Goal: Task Accomplishment & Management: Manage account settings

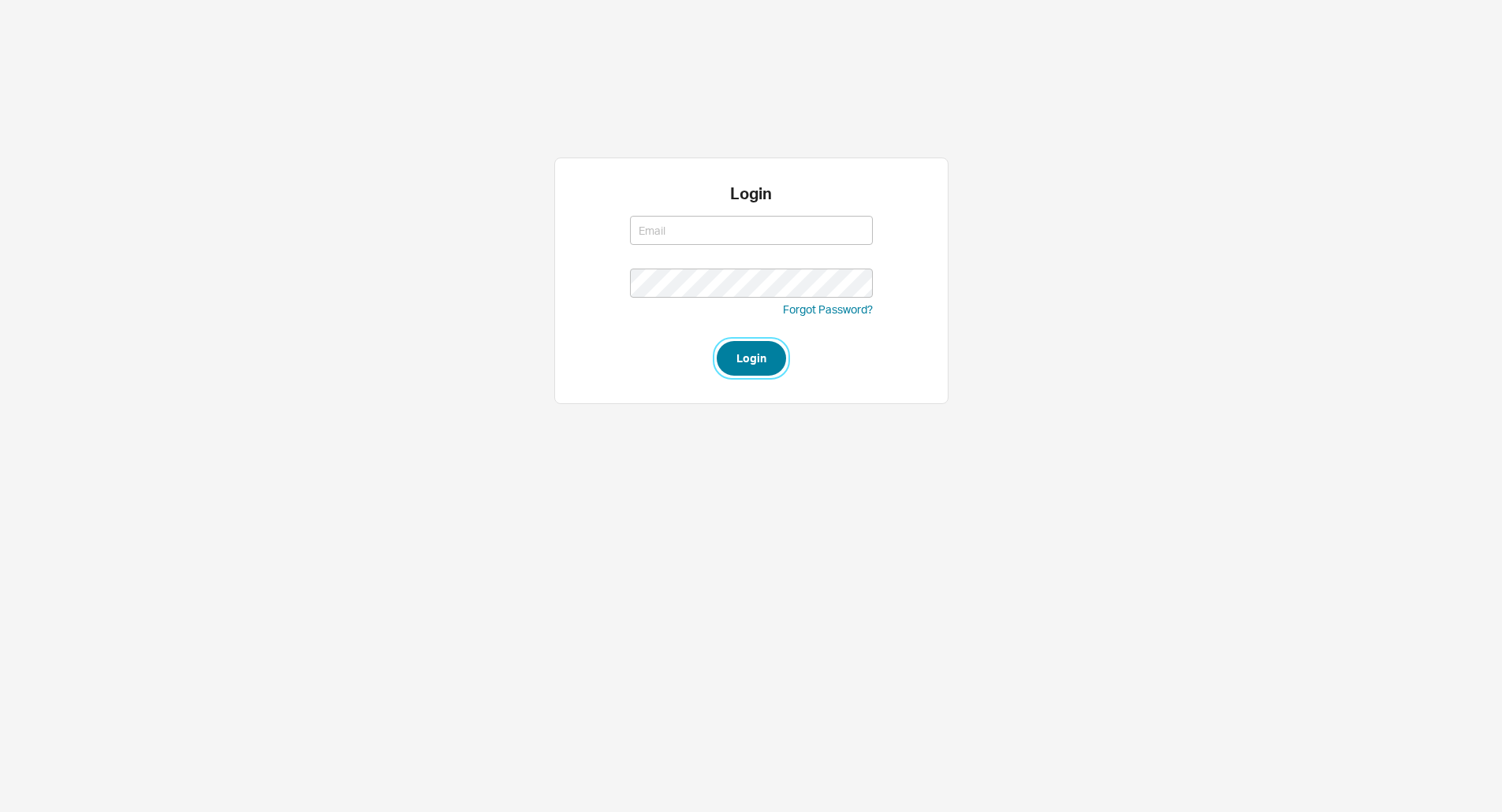
click at [781, 357] on button "Login" at bounding box center [751, 358] width 69 height 34
click at [760, 220] on input "Required" at bounding box center [751, 231] width 243 height 30
type input "[EMAIL_ADDRESS][DOMAIN_NAME]"
click at [712, 293] on form "[EMAIL_ADDRESS][DOMAIN_NAME] [EMAIL_ADDRESS][DOMAIN_NAME] Required Forgot Passw…" at bounding box center [751, 292] width 243 height 168
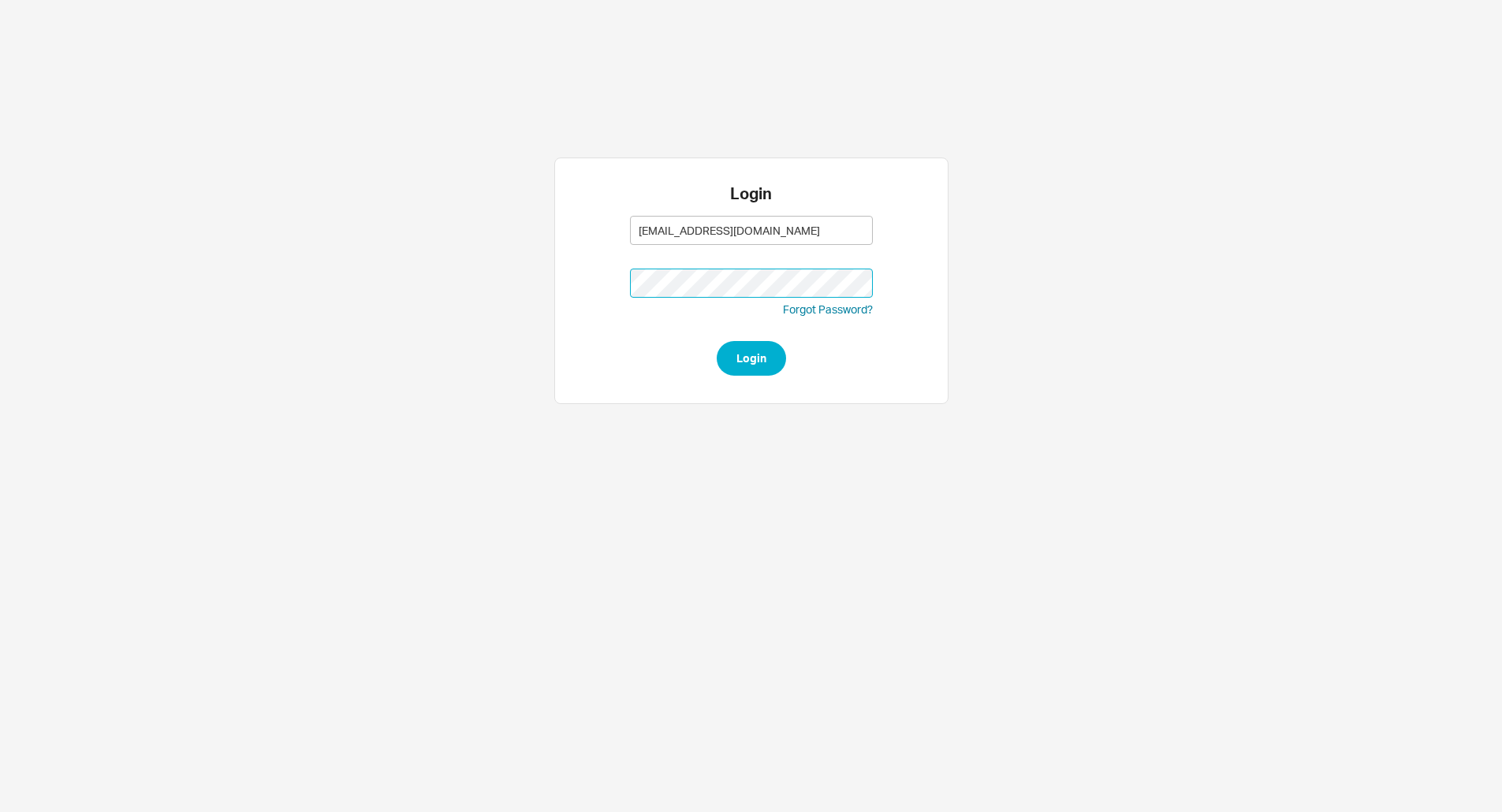
click at [717, 341] on button "Login" at bounding box center [751, 358] width 69 height 34
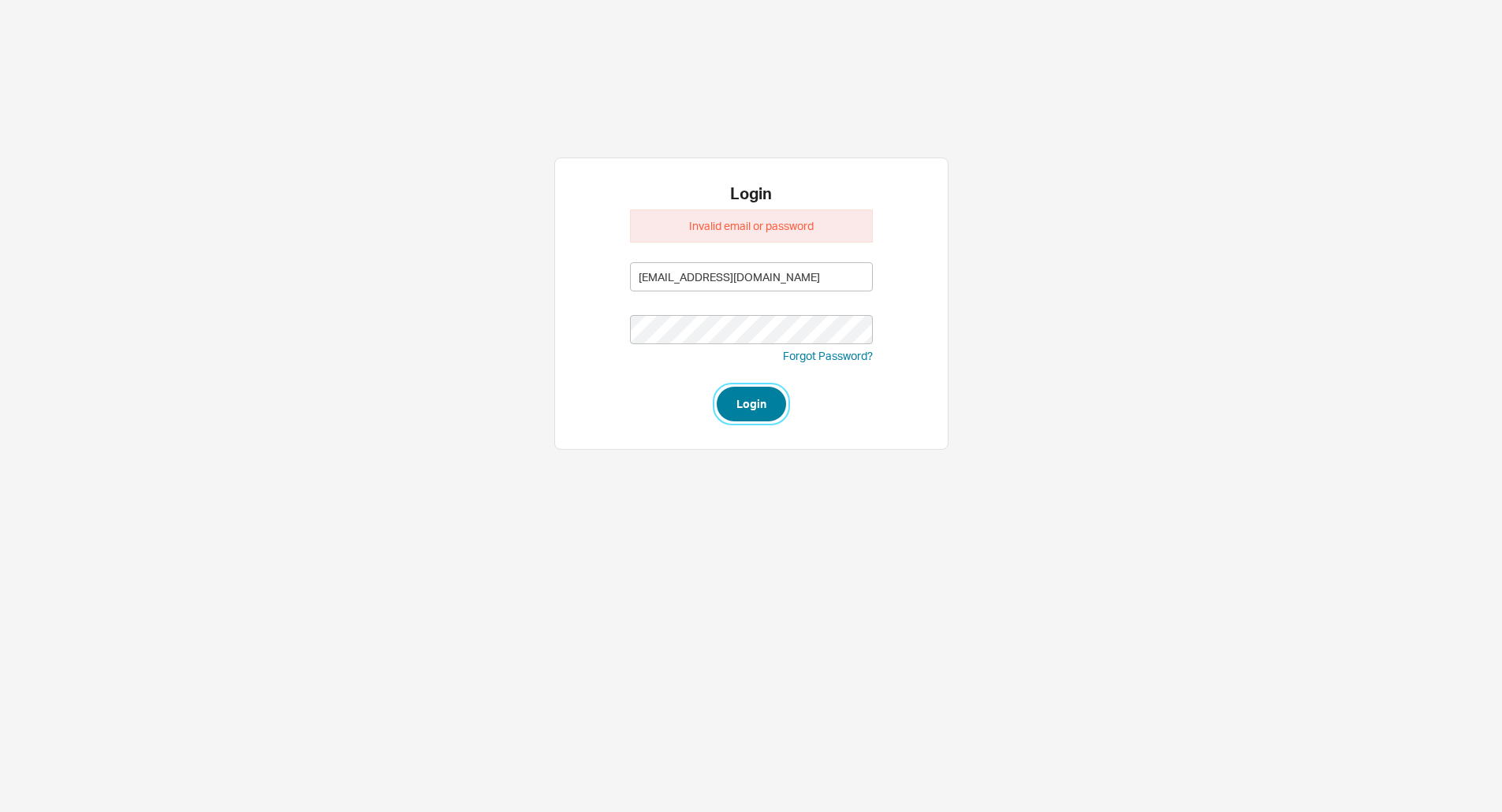
click at [745, 388] on button "Login" at bounding box center [751, 404] width 69 height 34
